Goal: Manage account settings

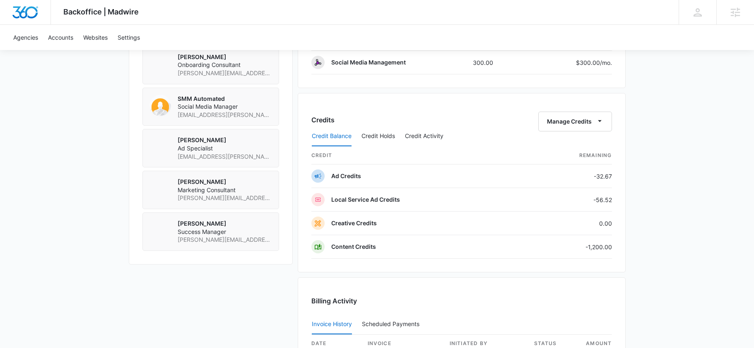
scroll to position [463, 0]
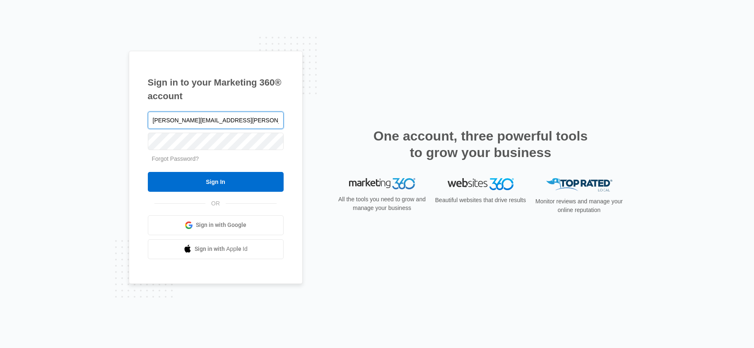
type input "[PERSON_NAME][EMAIL_ADDRESS][PERSON_NAME][DOMAIN_NAME]"
click at [173, 171] on form "sean.haney@madwire.com Forgot Password? Sign In" at bounding box center [216, 151] width 136 height 82
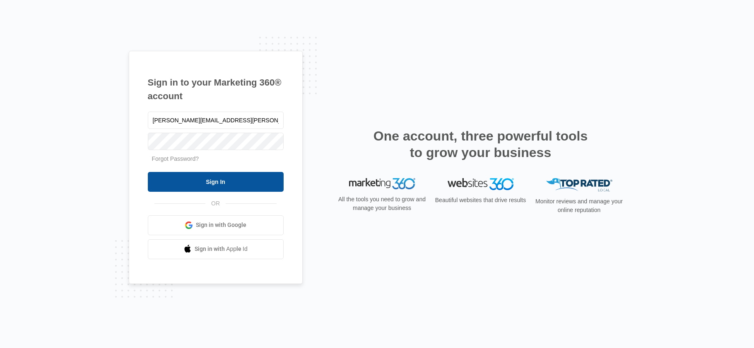
click at [175, 184] on input "Sign In" at bounding box center [216, 182] width 136 height 20
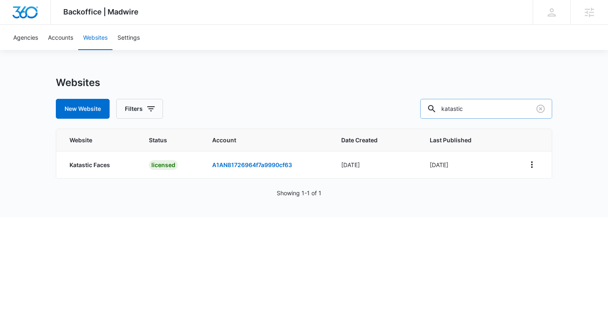
click at [487, 106] on input "katastic" at bounding box center [486, 109] width 132 height 20
type input "aguilar justice"
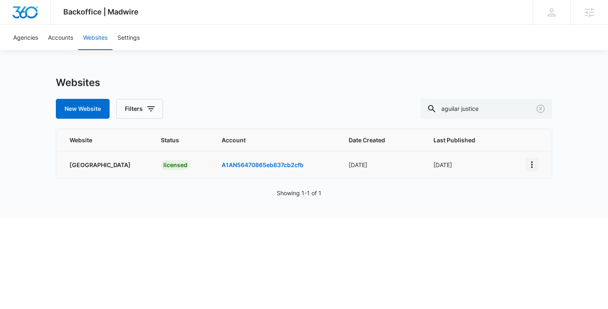
click at [535, 167] on icon "View More" at bounding box center [532, 165] width 10 height 10
click at [538, 199] on link "Edit Website" at bounding box center [553, 200] width 34 height 7
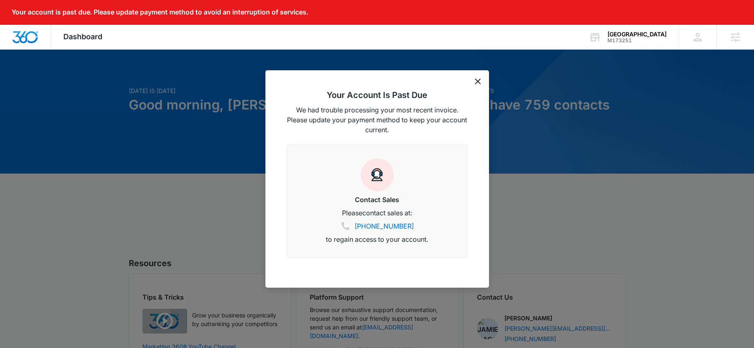
click at [478, 81] on icon "dismiss this dialog" at bounding box center [478, 82] width 6 height 6
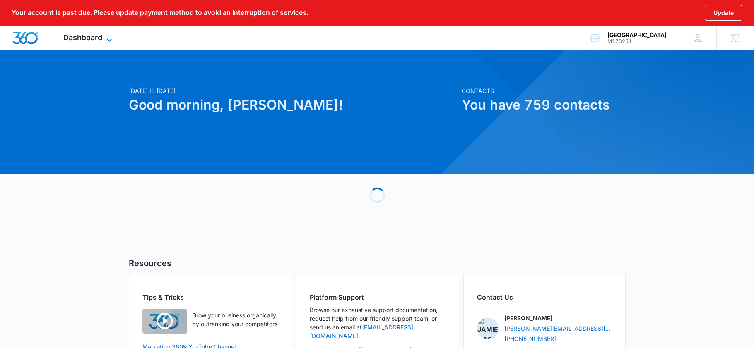
click at [108, 39] on icon at bounding box center [109, 39] width 5 height 3
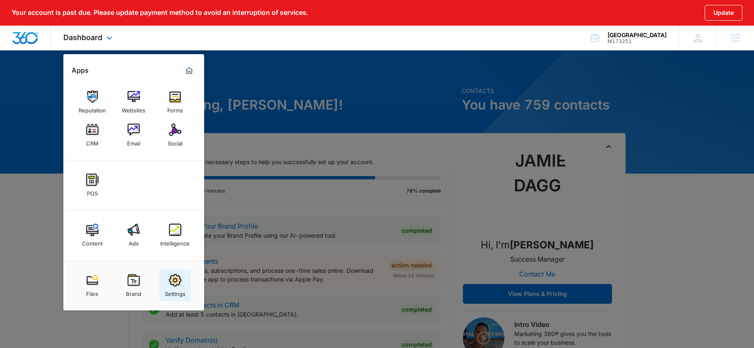
click at [168, 289] on div "Settings" at bounding box center [175, 292] width 21 height 11
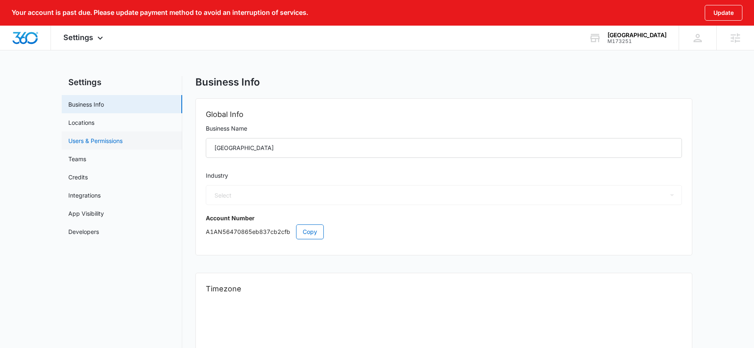
select select "30"
select select "US"
select select "America/Los_Angeles"
